Goal: Task Accomplishment & Management: Complete application form

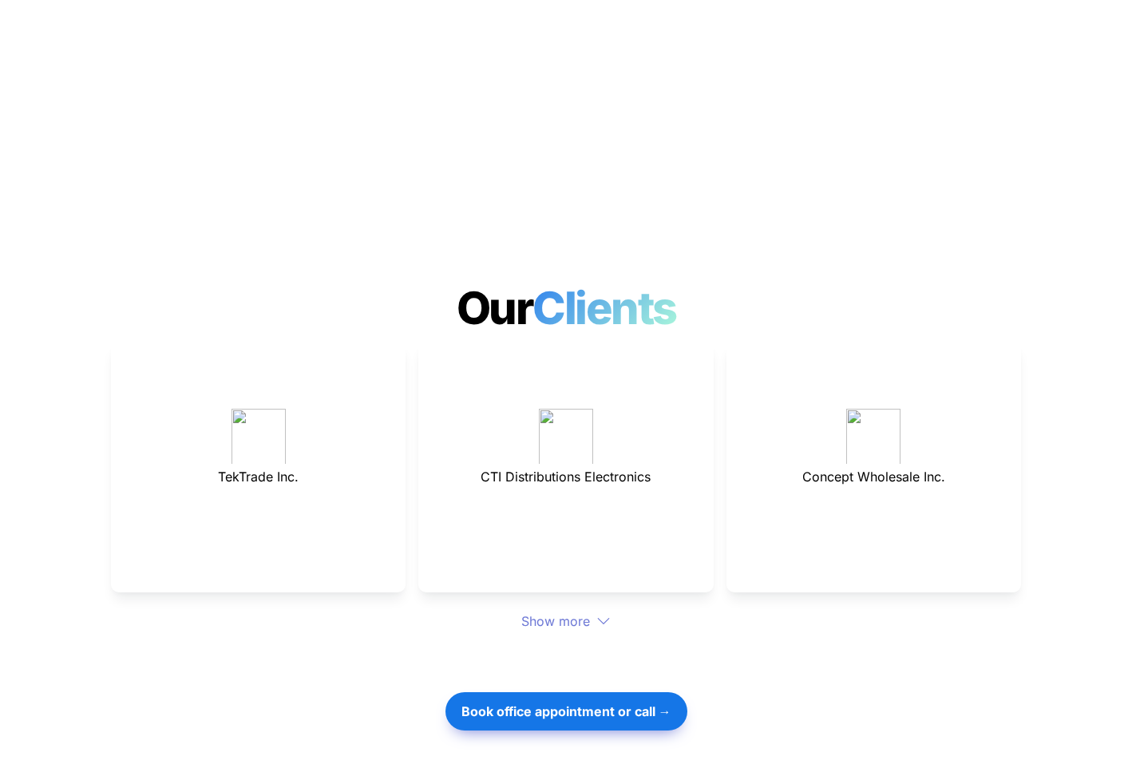
scroll to position [3830, 0]
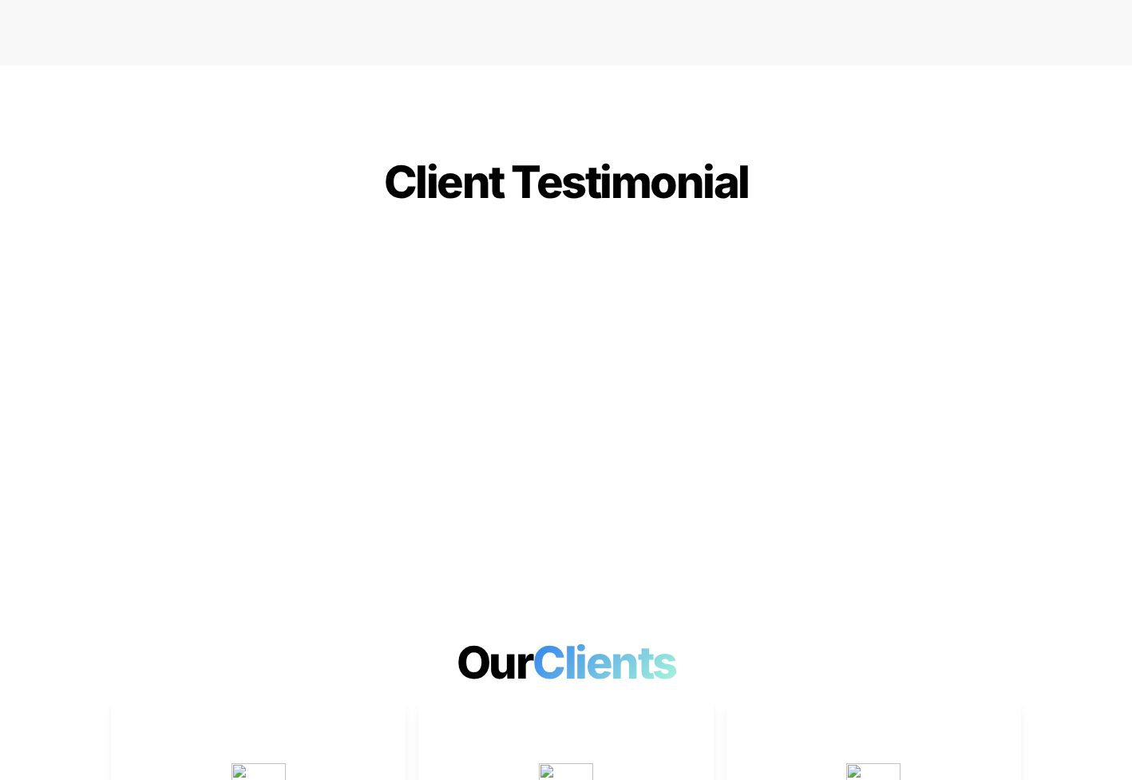
click at [538, 635] on span "Clients" at bounding box center [608, 662] width 152 height 54
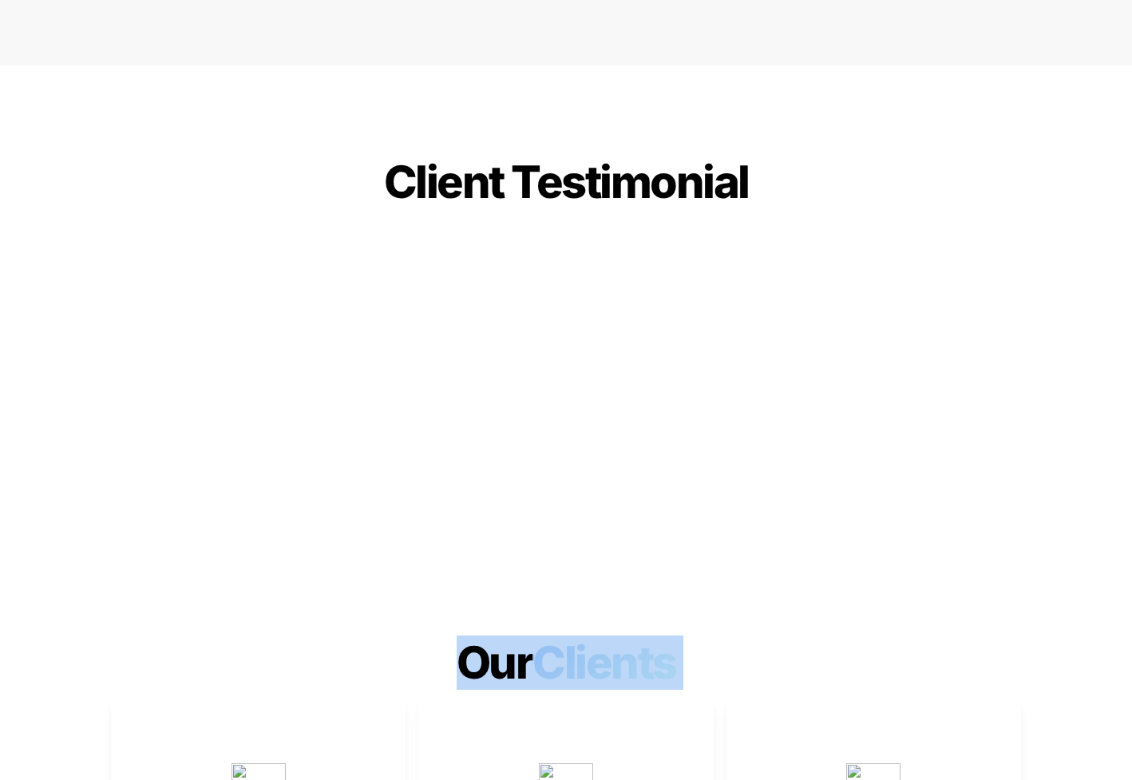
click at [538, 635] on span "Clients" at bounding box center [608, 662] width 152 height 54
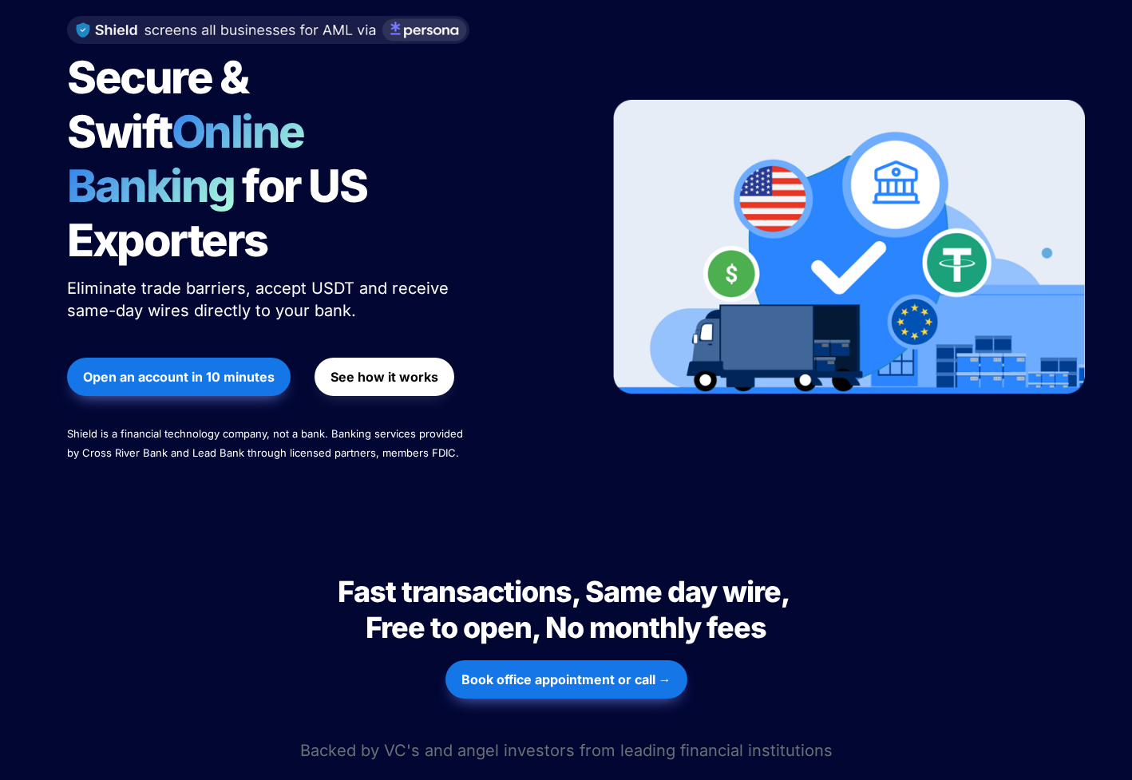
scroll to position [0, 0]
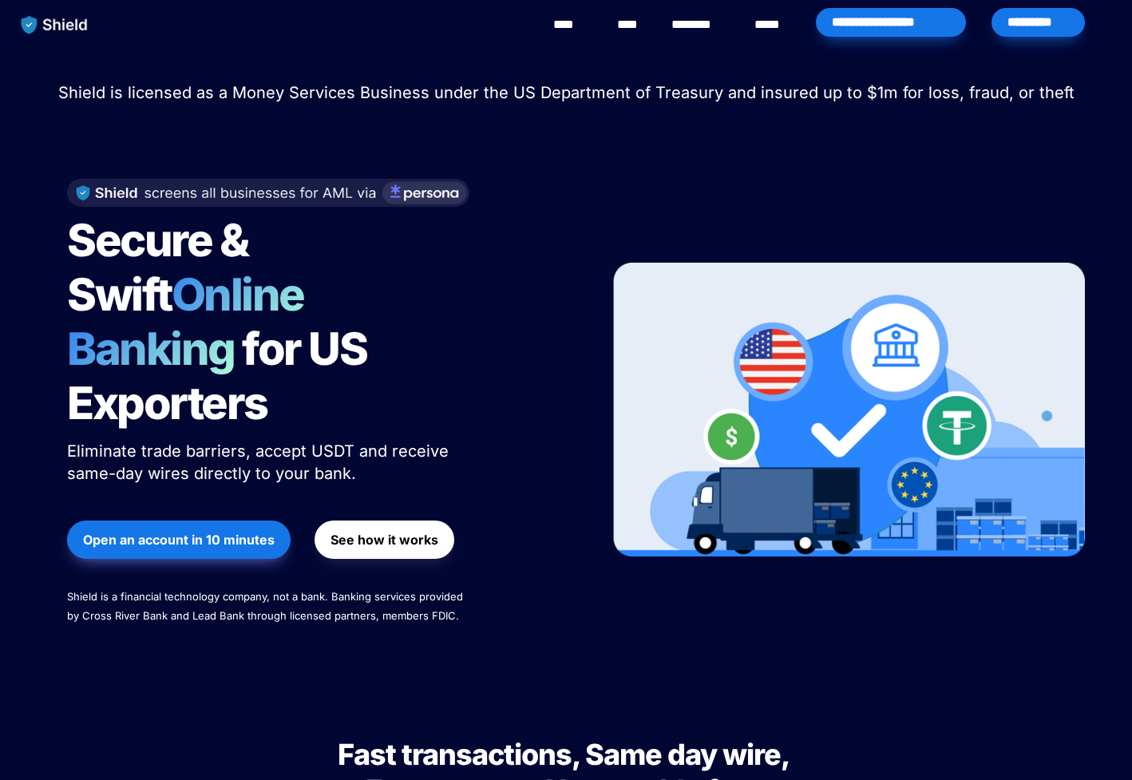
click at [140, 441] on span "Eliminate trade barriers, accept USDT and receive same-day wires directly to yo…" at bounding box center [260, 462] width 386 height 42
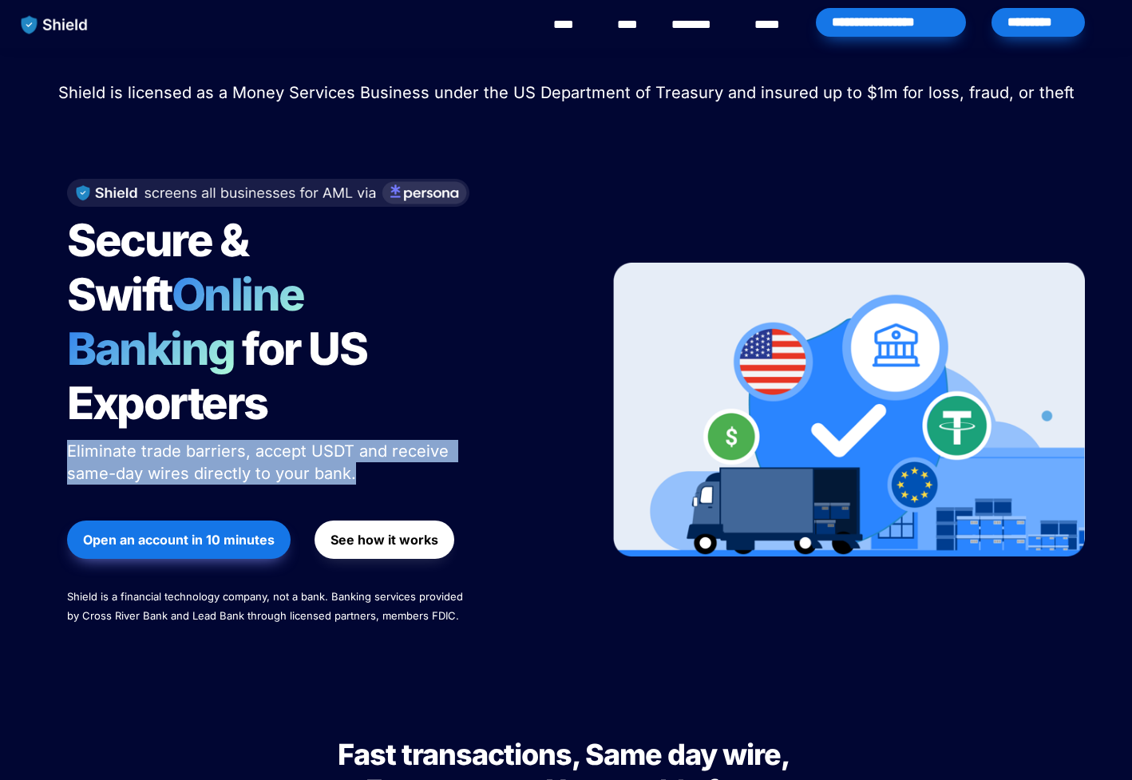
click at [140, 441] on span "Eliminate trade barriers, accept USDT and receive same-day wires directly to yo…" at bounding box center [260, 462] width 386 height 42
click at [148, 532] on strong "Open an account in 10 minutes" at bounding box center [179, 540] width 192 height 16
click at [1030, 21] on div "*********" at bounding box center [1037, 22] width 93 height 29
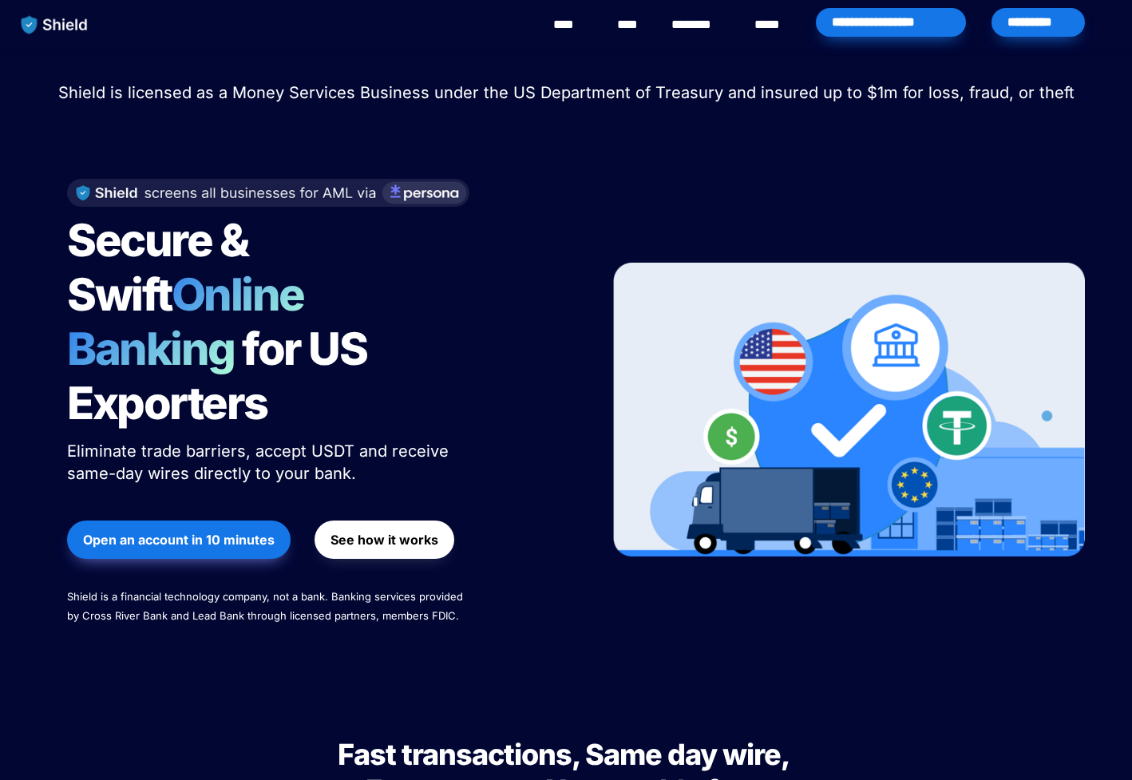
click at [773, 192] on div at bounding box center [849, 410] width 472 height 494
